Goal: Check status: Check status

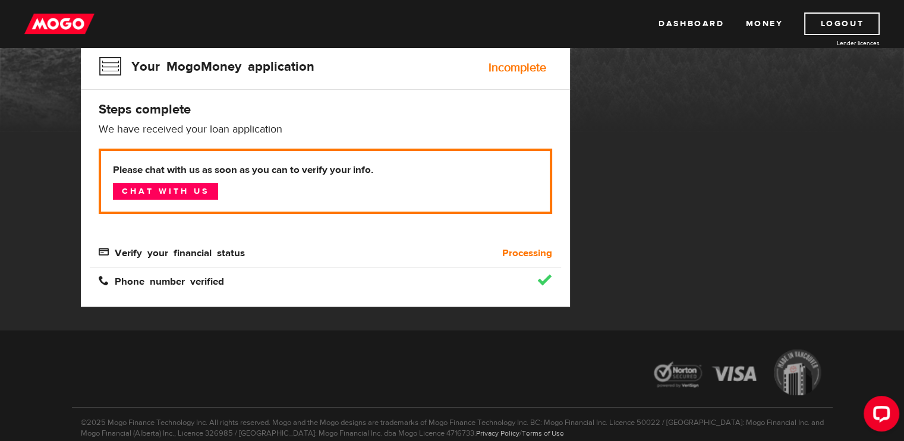
scroll to position [119, 0]
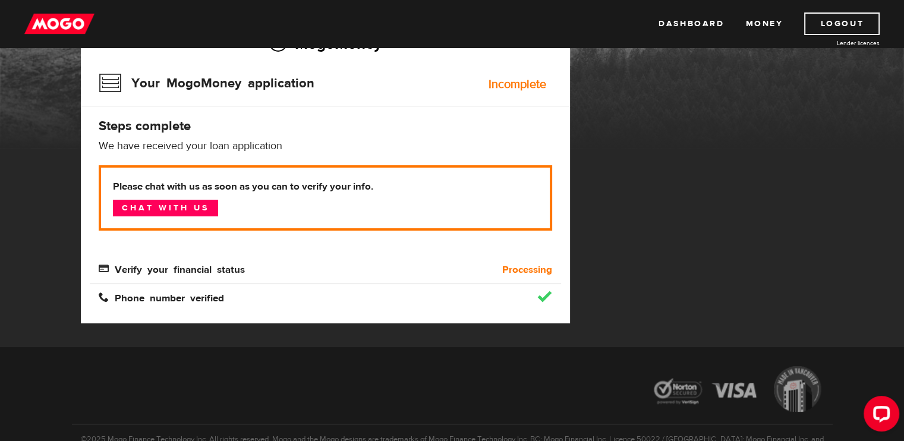
click at [104, 269] on span "Verify your financial status" at bounding box center [172, 268] width 146 height 10
click at [172, 270] on span "Verify your financial status" at bounding box center [172, 268] width 146 height 10
click at [522, 270] on b "Processing" at bounding box center [527, 270] width 50 height 14
click at [671, 29] on link "Dashboard" at bounding box center [691, 23] width 65 height 23
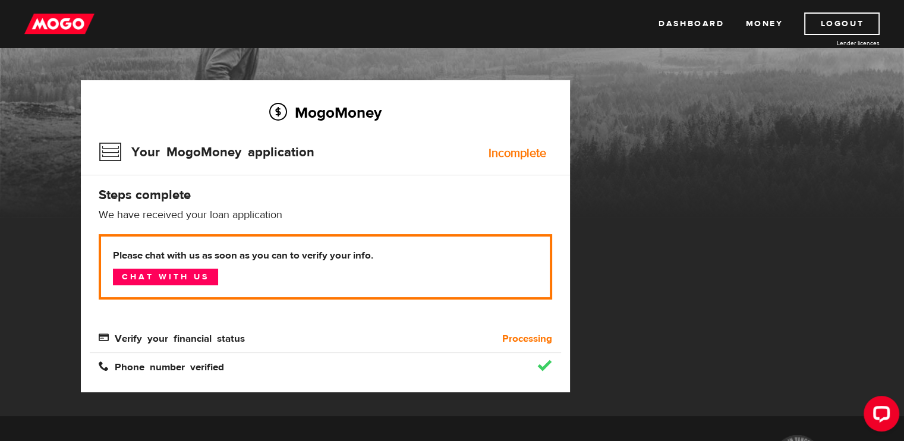
scroll to position [178, 0]
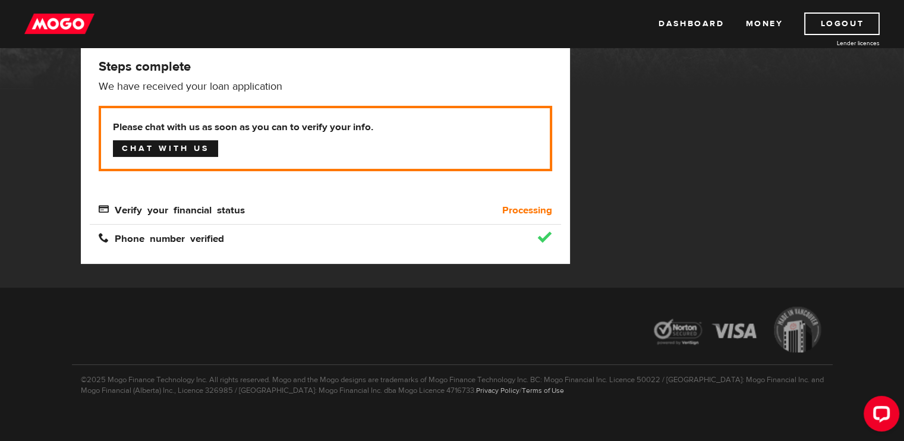
click at [176, 150] on link "Chat with us" at bounding box center [165, 148] width 105 height 17
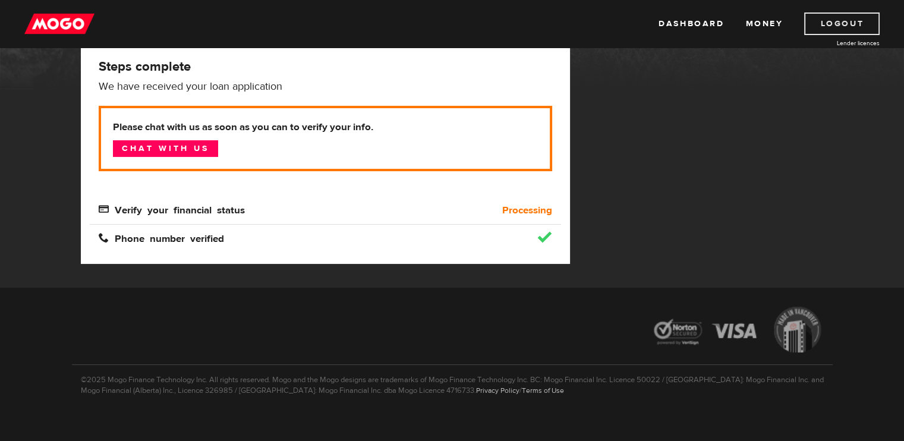
click at [827, 25] on link "Logout" at bounding box center [841, 23] width 75 height 23
